Goal: Information Seeking & Learning: Learn about a topic

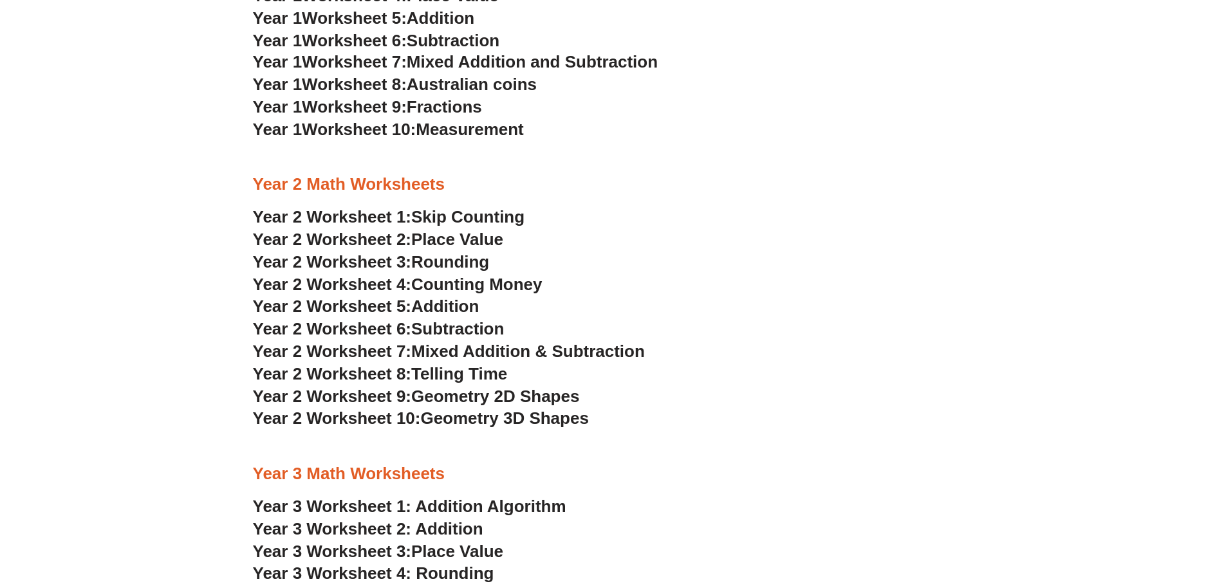
scroll to position [1284, 0]
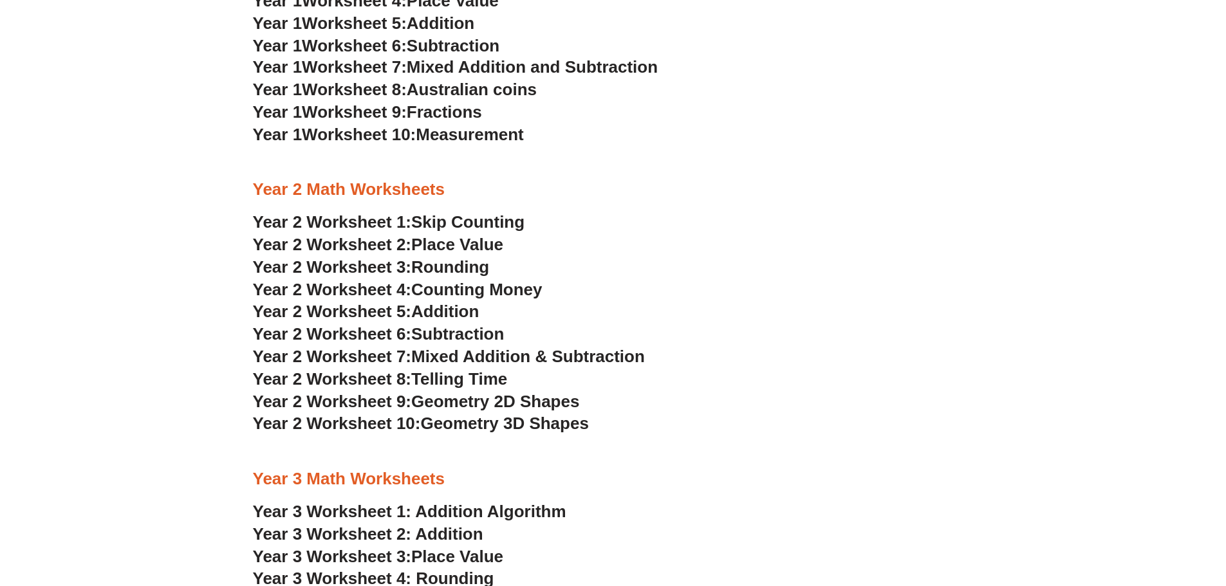
click at [456, 221] on span "Skip Counting" at bounding box center [467, 221] width 113 height 19
click at [465, 240] on span "Place Value" at bounding box center [457, 244] width 92 height 19
click at [458, 267] on span "Rounding" at bounding box center [450, 266] width 78 height 19
click at [437, 288] on span "Counting Money" at bounding box center [476, 289] width 131 height 19
click at [429, 313] on span "Addition" at bounding box center [445, 311] width 68 height 19
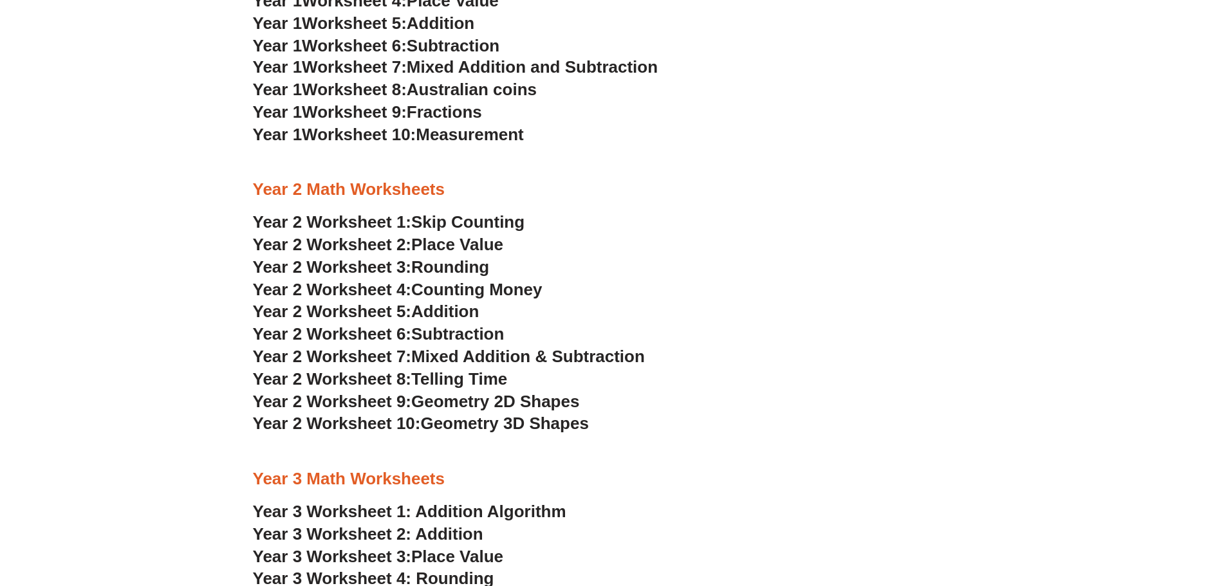
click at [438, 335] on span "Subtraction" at bounding box center [457, 333] width 93 height 19
click at [504, 353] on span "Mixed Addition & Subtraction" at bounding box center [528, 356] width 234 height 19
click at [453, 382] on span "Telling Time" at bounding box center [459, 378] width 96 height 19
click at [447, 401] on span "Geometry 2D Shapes" at bounding box center [495, 401] width 168 height 19
click at [441, 424] on span "Geometry 3D Shapes" at bounding box center [504, 423] width 168 height 19
